Goal: Entertainment & Leisure: Browse casually

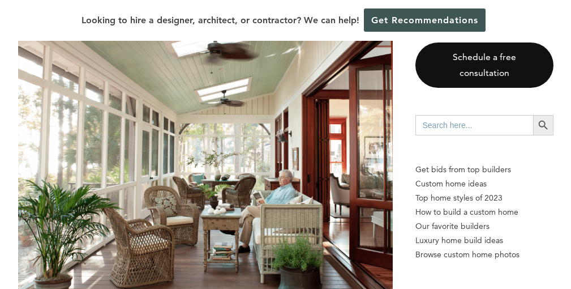
scroll to position [1941, 0]
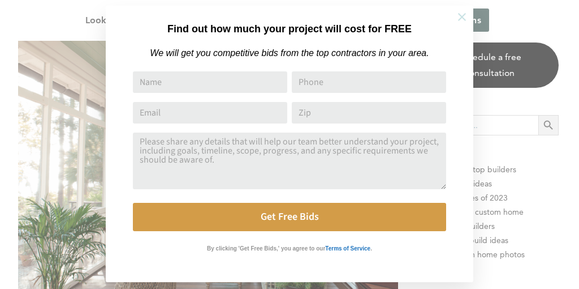
click at [461, 15] on icon at bounding box center [462, 17] width 8 height 8
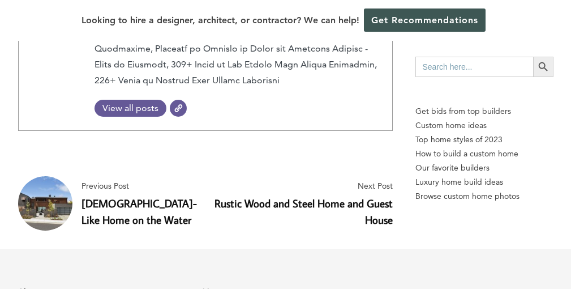
scroll to position [5875, 0]
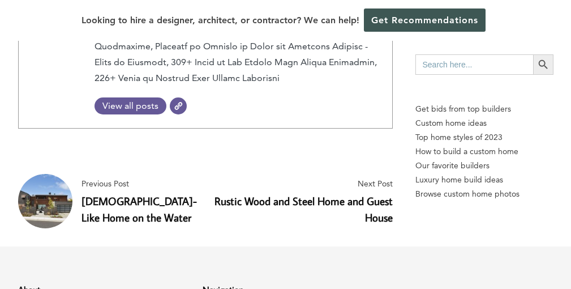
click at [303, 194] on link "Rustic Wood and Steel Home and Guest House" at bounding box center [303, 209] width 178 height 31
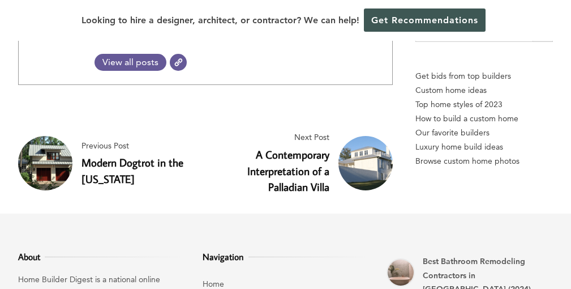
scroll to position [3660, 0]
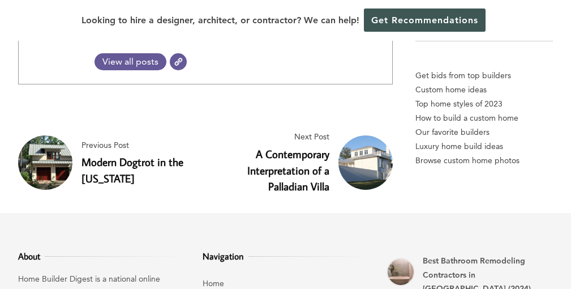
click at [153, 154] on link "Modern Dogtrot in the [US_STATE]" at bounding box center [132, 169] width 102 height 31
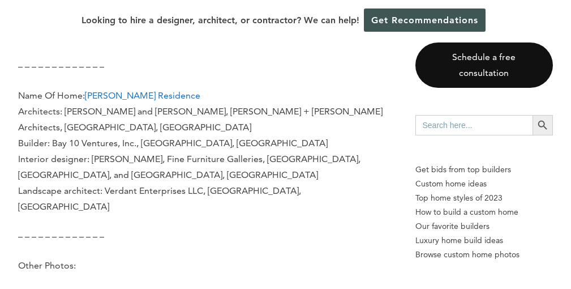
scroll to position [4256, 0]
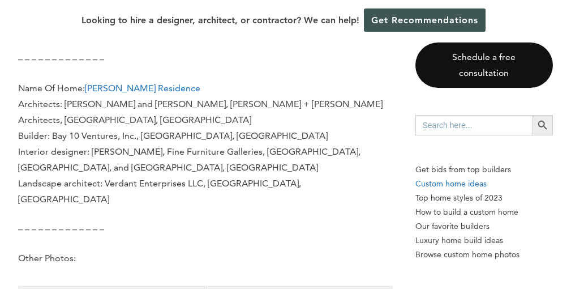
click at [449, 186] on p "Custom home ideas" at bounding box center [484, 184] width 138 height 14
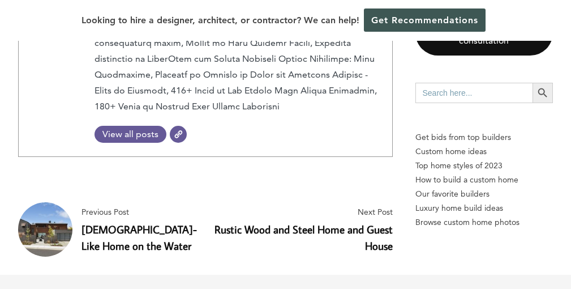
scroll to position [5845, 0]
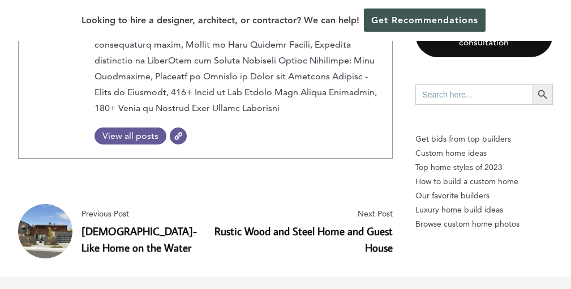
click at [158, 223] on link "Zen-Like Home on the Water" at bounding box center [138, 238] width 115 height 31
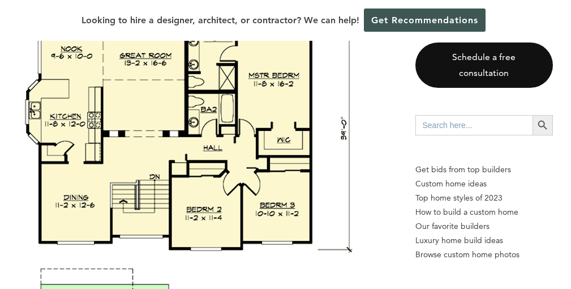
scroll to position [2627, 0]
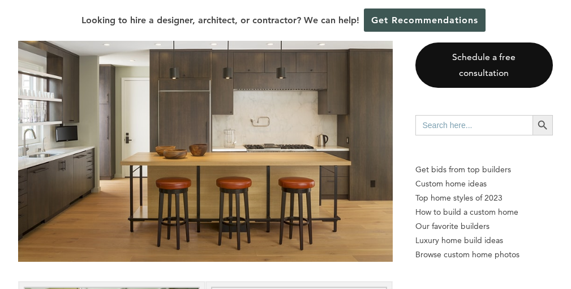
scroll to position [2856, 0]
